Goal: Register for event/course

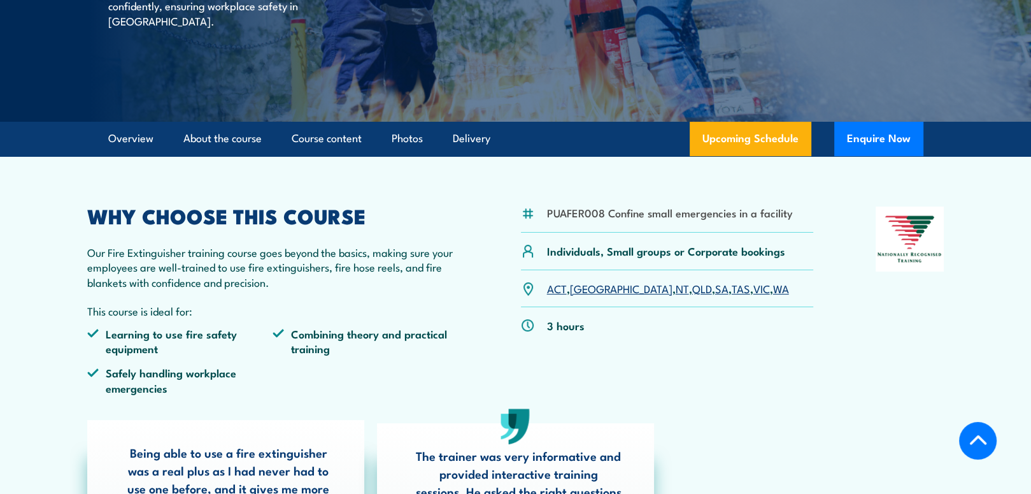
scroll to position [255, 0]
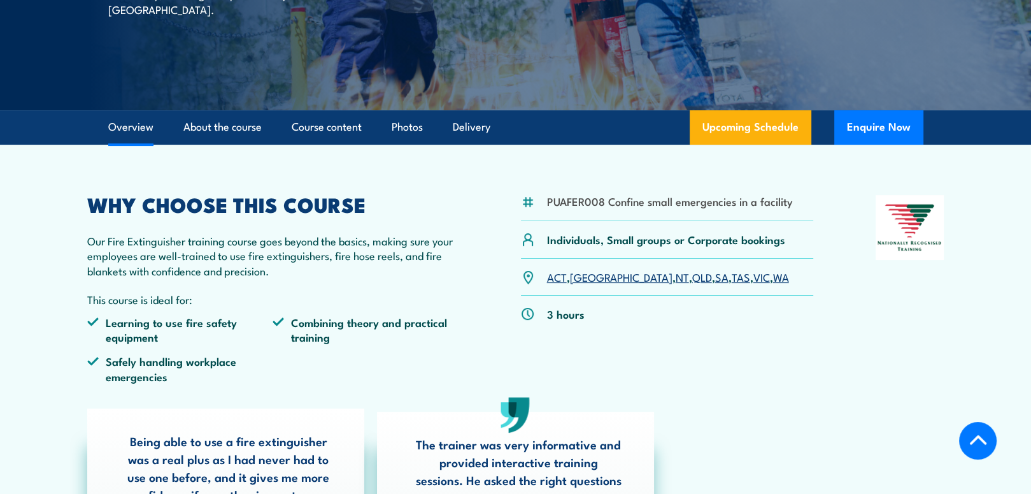
click at [692, 280] on link "QLD" at bounding box center [702, 276] width 20 height 15
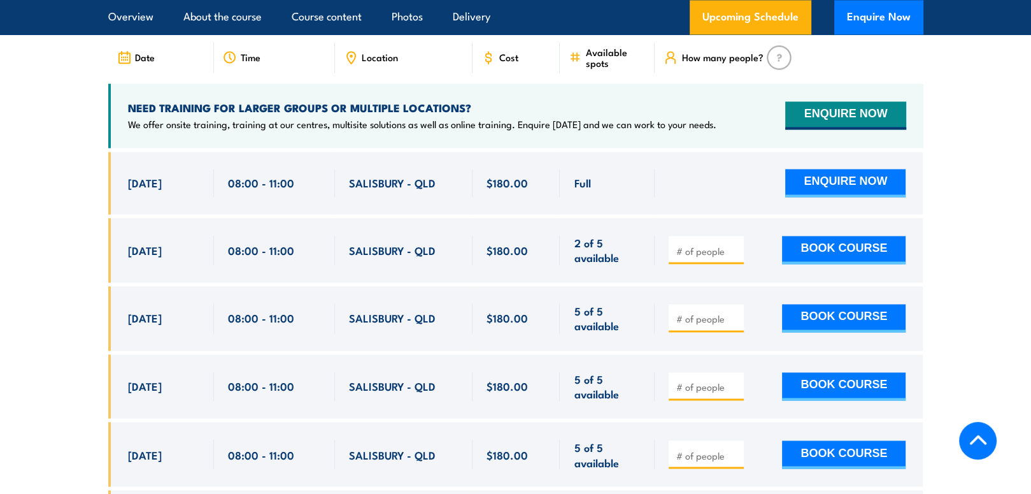
scroll to position [1883, 0]
